Goal: Check status: Check status

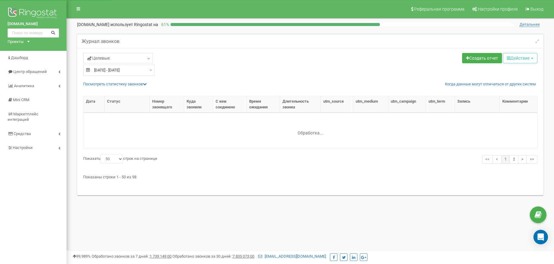
select select "50"
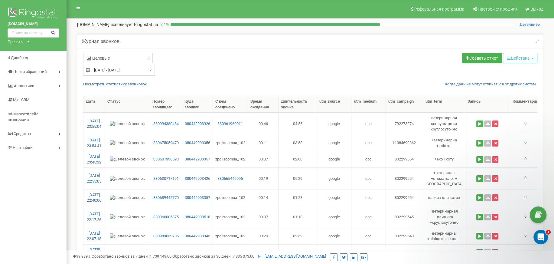
click at [151, 70] on input "04.03.2024 - 04.03.2024" at bounding box center [119, 70] width 72 height 11
type input "04.03.2024"
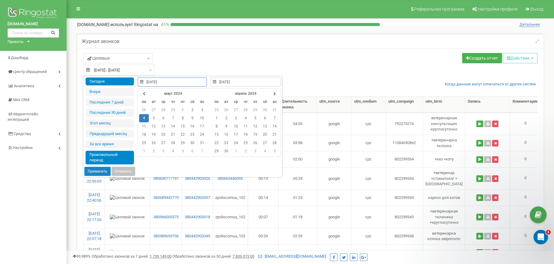
type input "19.09.2025"
type input "04.03.2024"
type input "18.09.2025"
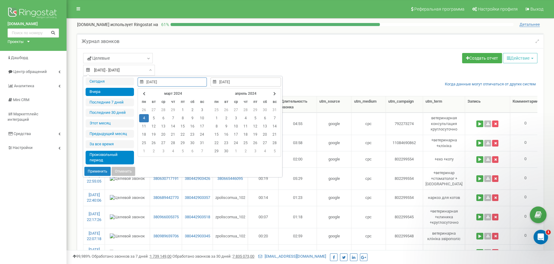
type input "18.09.2025"
click at [102, 91] on li "Вчера" at bounding box center [110, 92] width 48 height 8
type input "[DATE] - [DATE]"
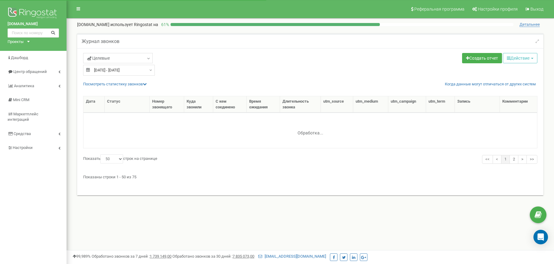
select select "50"
click at [145, 84] on icon at bounding box center [145, 84] width 4 height 4
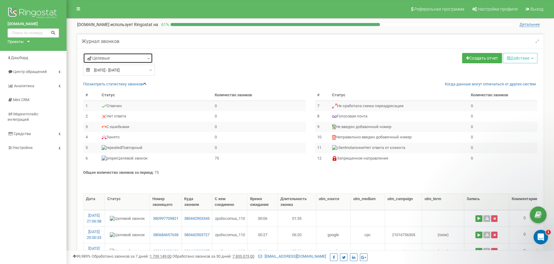
click at [148, 60] on icon at bounding box center [148, 59] width 5 height 6
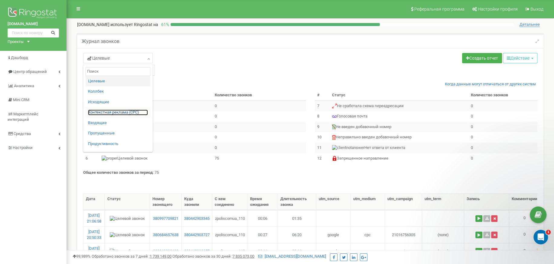
click at [113, 113] on link "Контекстная реклама (CPC)" at bounding box center [118, 113] width 60 height 6
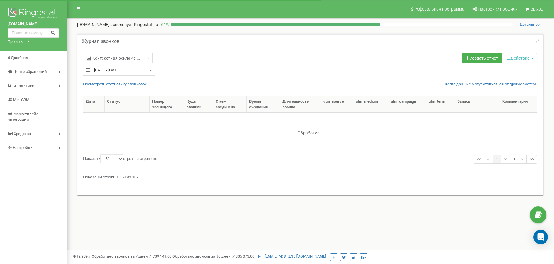
select select "50"
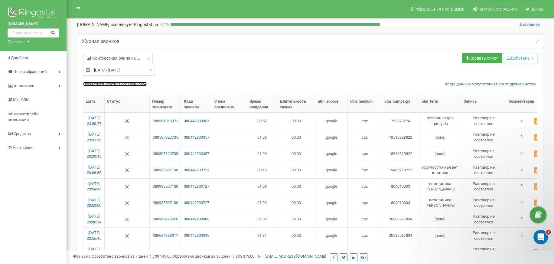
click at [144, 82] on link "Посмотреть cтатистику звонков" at bounding box center [115, 84] width 64 height 5
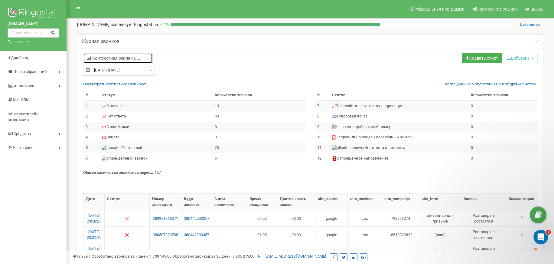
click at [152, 58] on link "Контекстная реклама ..." at bounding box center [118, 58] width 70 height 10
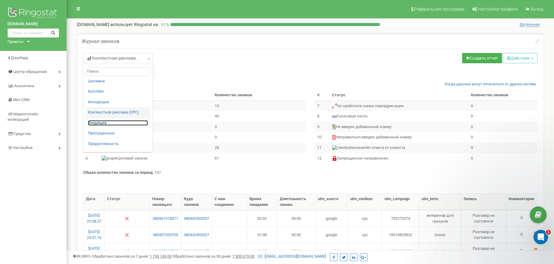
click at [100, 124] on link "Входящие" at bounding box center [118, 123] width 60 height 6
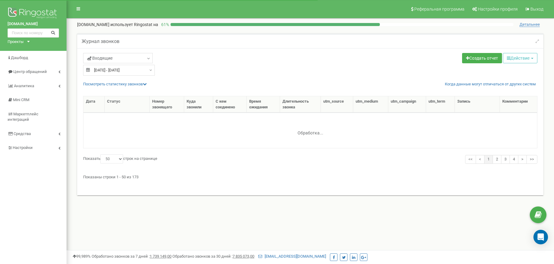
select select "50"
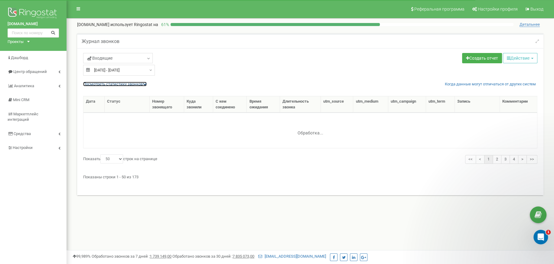
click at [145, 83] on icon at bounding box center [145, 84] width 4 height 4
